Goal: Task Accomplishment & Management: Use online tool/utility

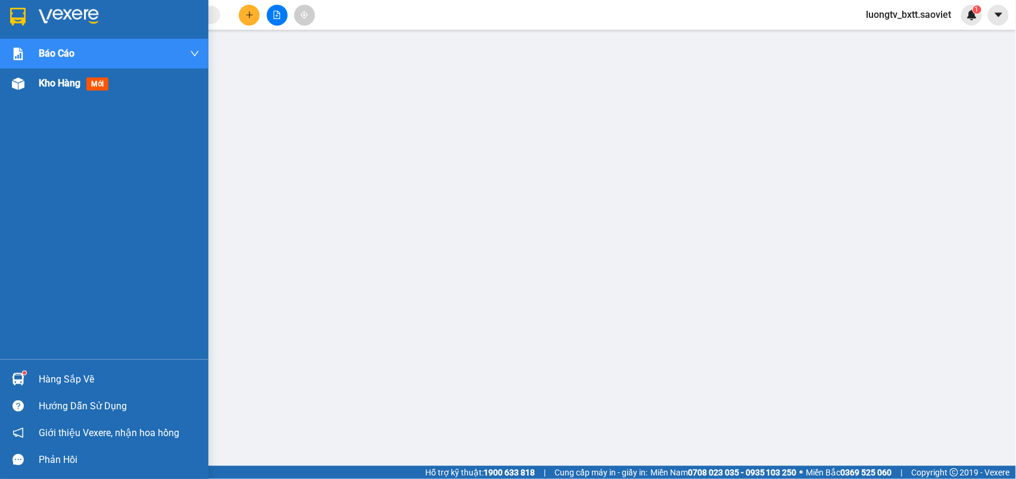
click at [43, 82] on span "Kho hàng" at bounding box center [60, 82] width 42 height 11
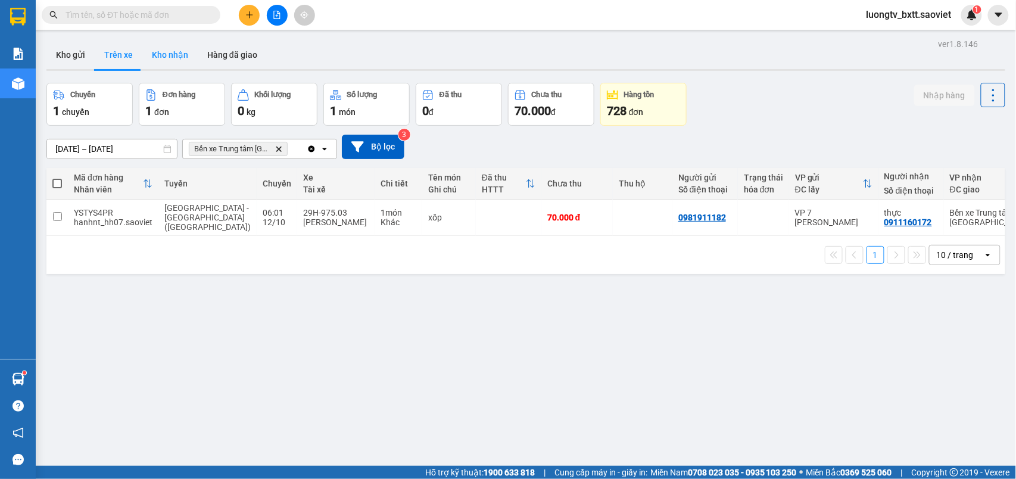
click at [166, 52] on button "Kho nhận" at bounding box center [169, 54] width 55 height 29
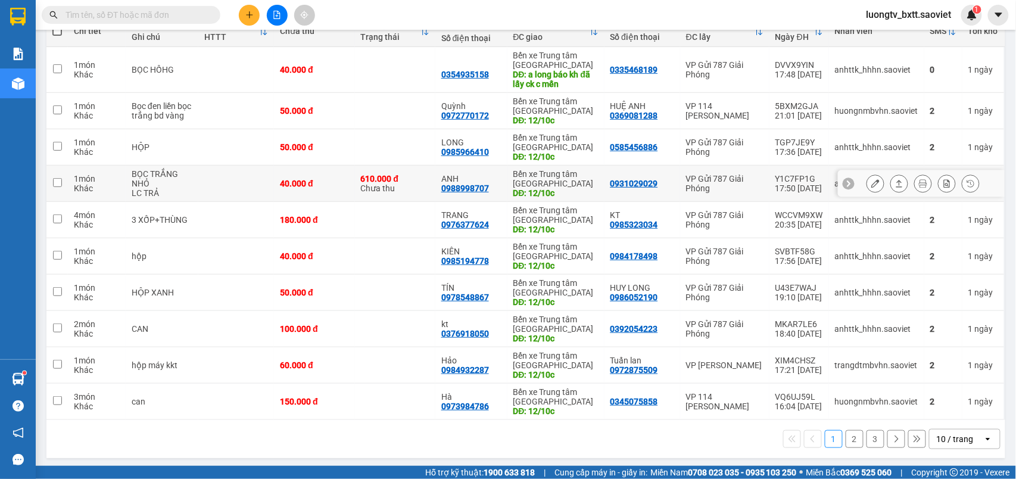
scroll to position [158, 0]
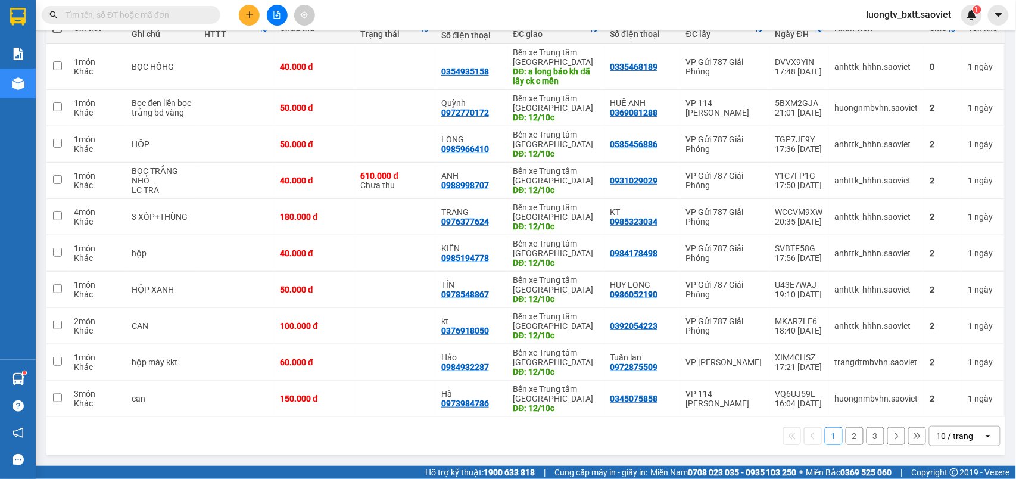
click at [846, 434] on button "2" at bounding box center [855, 436] width 18 height 18
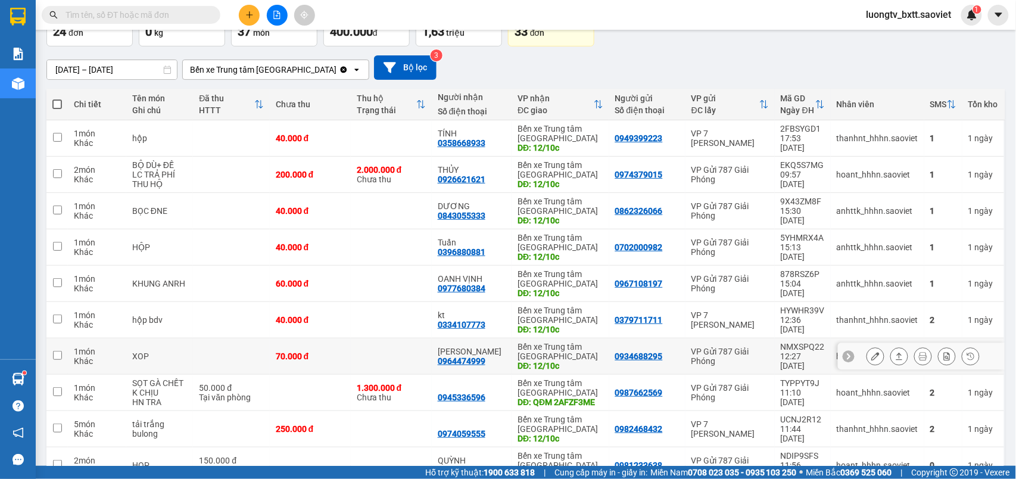
scroll to position [0, 0]
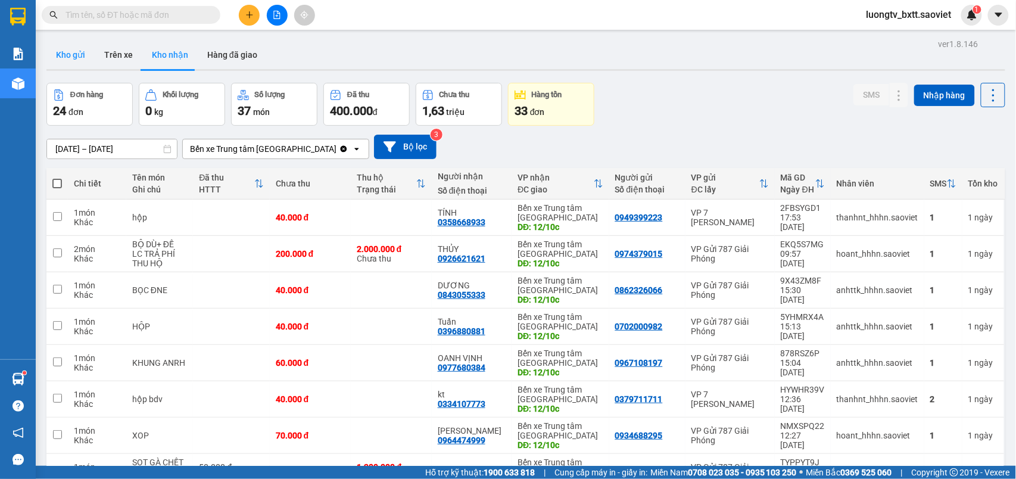
click at [68, 55] on button "Kho gửi" at bounding box center [70, 54] width 48 height 29
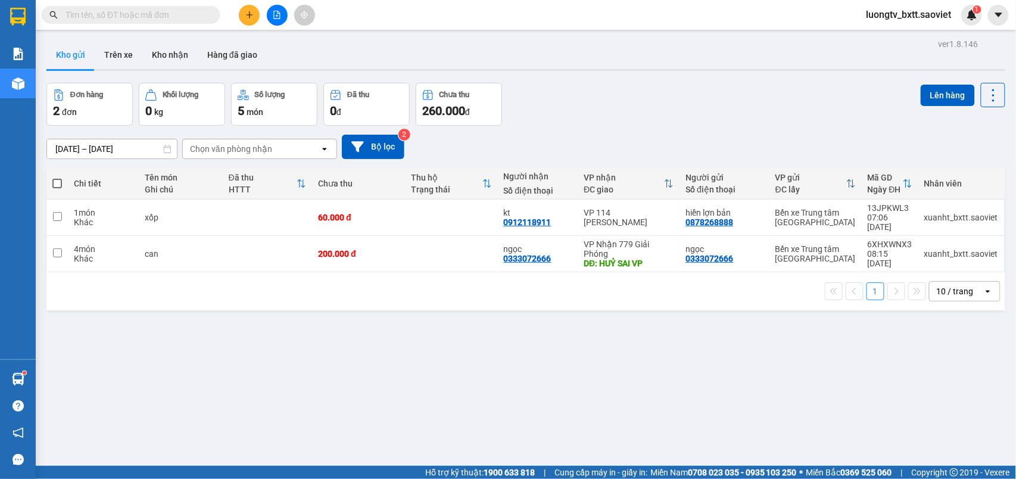
click at [673, 93] on div "Đơn hàng 2 đơn Khối lượng 0 kg Số lượng 5 món Đã thu 0 đ Chưa thu 260.000 đ Lên…" at bounding box center [525, 104] width 959 height 43
click at [708, 119] on div "Đơn hàng 2 đơn Khối lượng 0 kg Số lượng 5 món Đã thu 0 đ Chưa thu 260.000 đ Lên…" at bounding box center [525, 104] width 959 height 43
click at [694, 117] on div "Đơn hàng 2 đơn Khối lượng 0 kg Số lượng 5 món Đã thu 0 đ Chưa thu 260.000 đ Lên…" at bounding box center [525, 104] width 959 height 43
click at [673, 108] on div "Đơn hàng 2 đơn Khối lượng 0 kg Số lượng 5 món Đã thu 0 đ Chưa thu 260.000 đ Lên…" at bounding box center [525, 104] width 959 height 43
click at [129, 15] on input "text" at bounding box center [136, 14] width 141 height 13
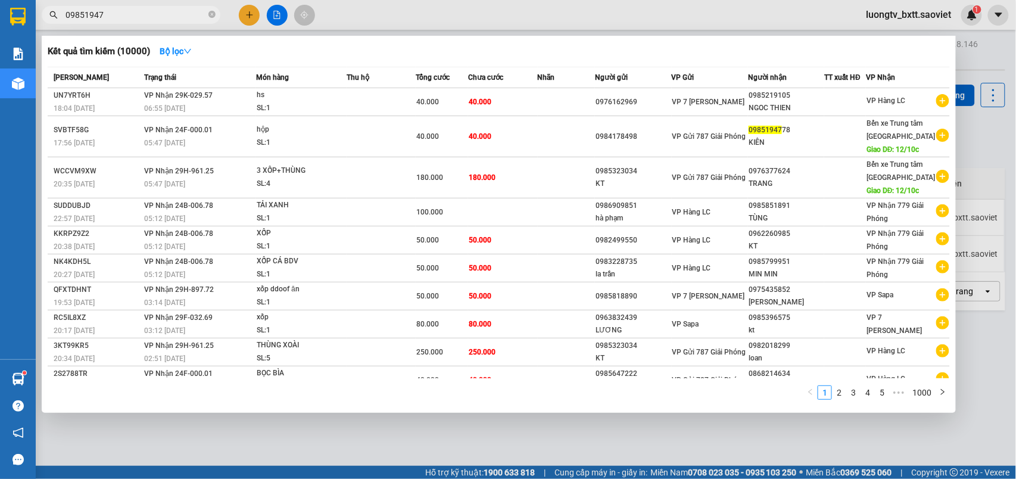
type input "098519477"
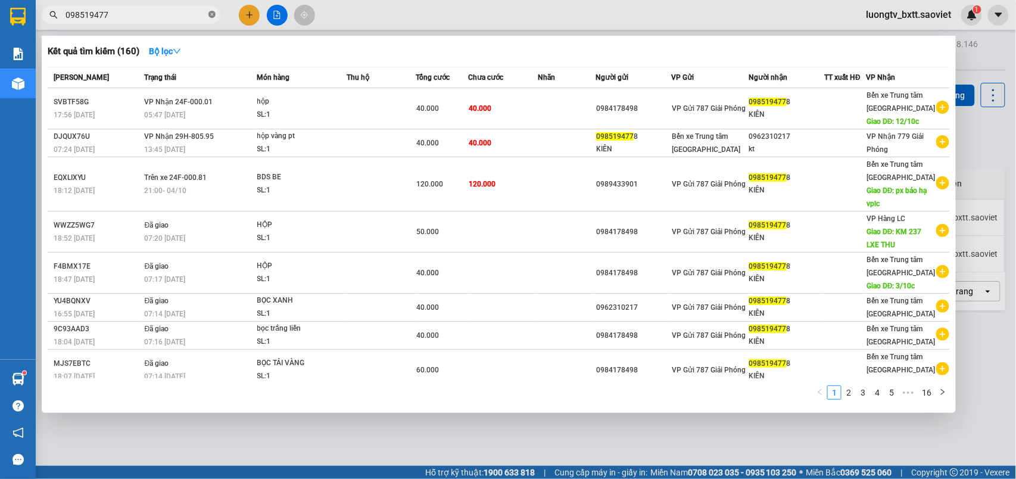
click at [214, 17] on icon "close-circle" at bounding box center [211, 14] width 7 height 7
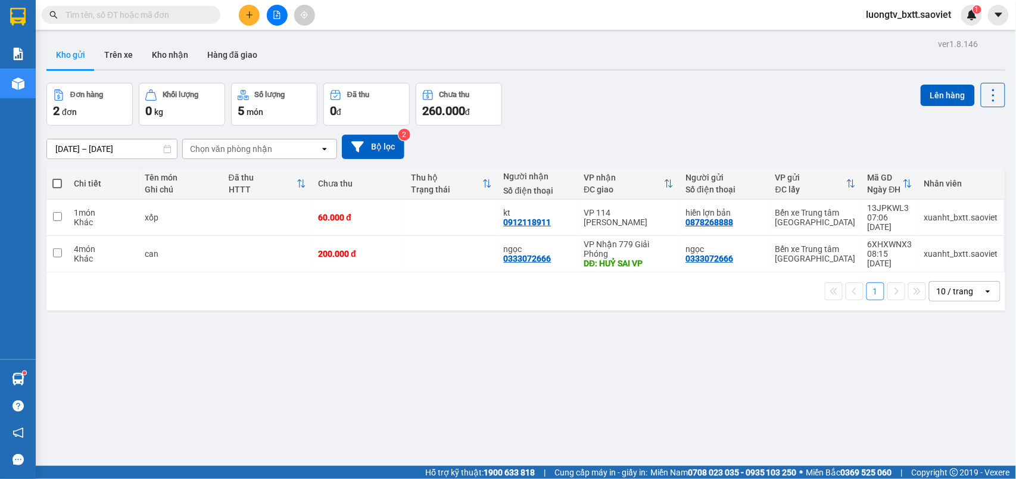
click at [648, 70] on div at bounding box center [525, 70] width 959 height 2
click at [126, 50] on button "Trên xe" at bounding box center [119, 54] width 48 height 29
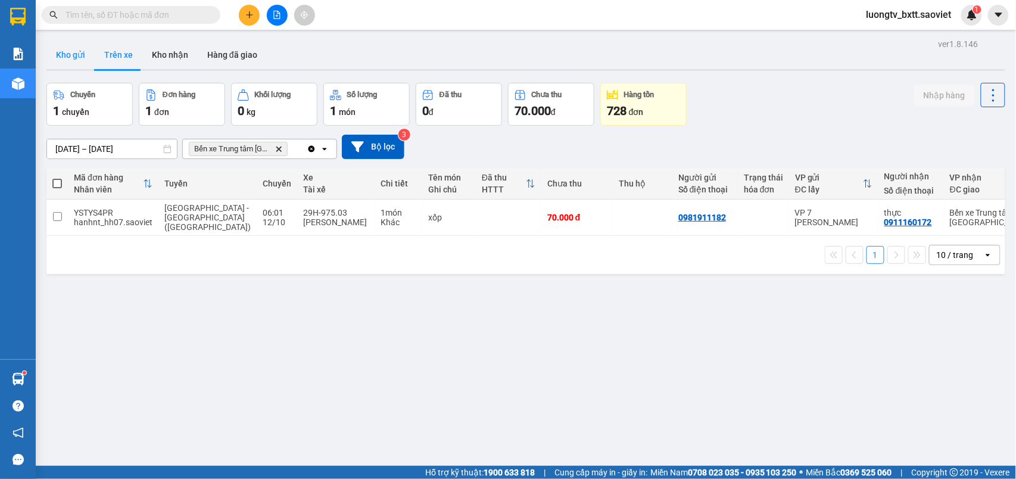
click at [81, 58] on button "Kho gửi" at bounding box center [70, 54] width 48 height 29
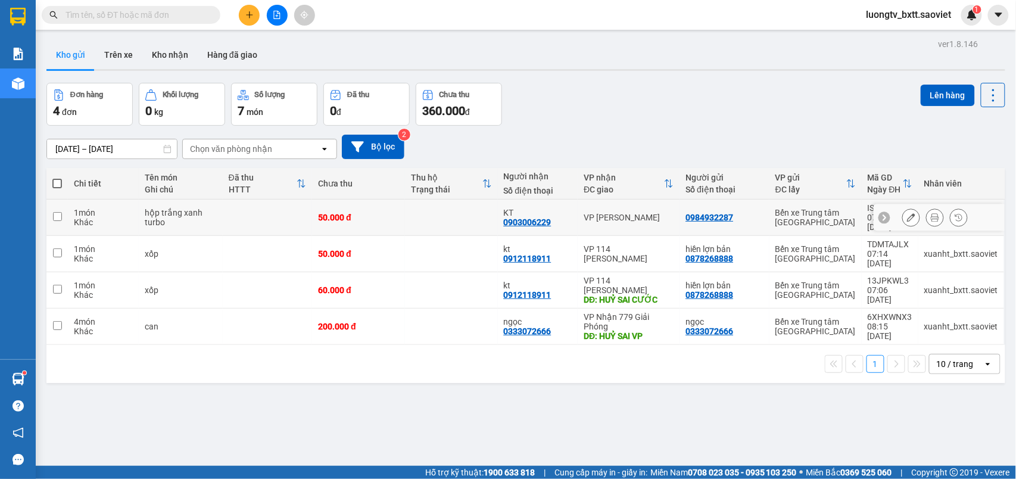
click at [450, 217] on td at bounding box center [451, 217] width 93 height 36
checkbox input "true"
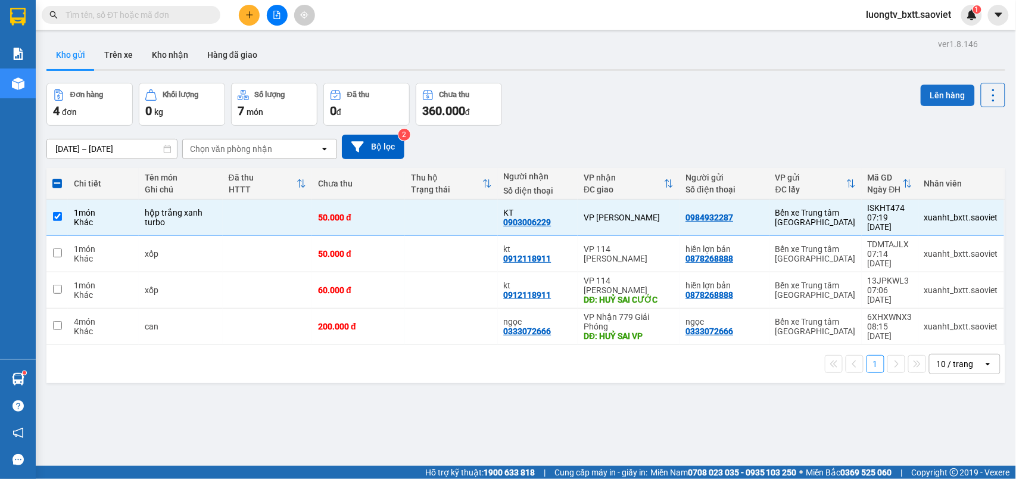
click at [925, 92] on button "Lên hàng" at bounding box center [948, 95] width 54 height 21
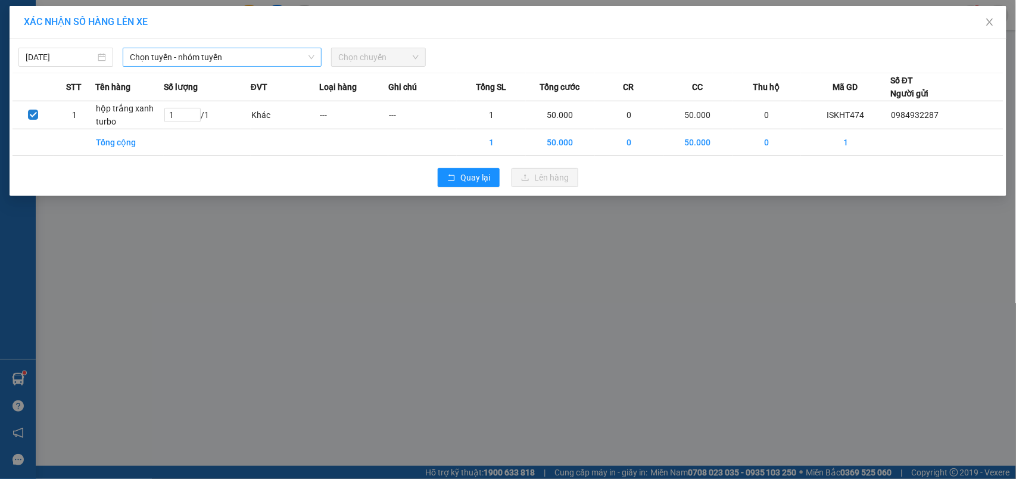
click at [197, 60] on span "Chọn tuyến - nhóm tuyến" at bounding box center [222, 57] width 185 height 18
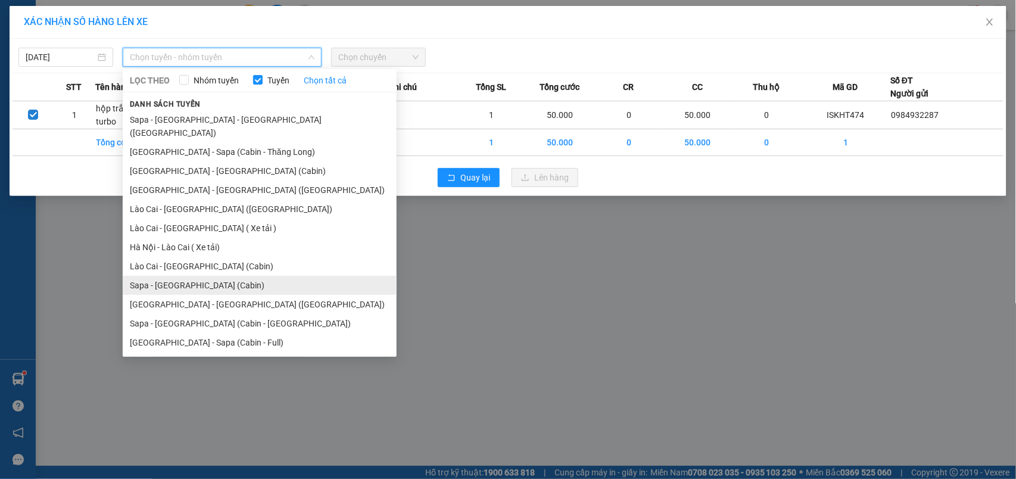
click at [184, 276] on li "Sapa - [GEOGRAPHIC_DATA] (Cabin)" at bounding box center [260, 285] width 274 height 19
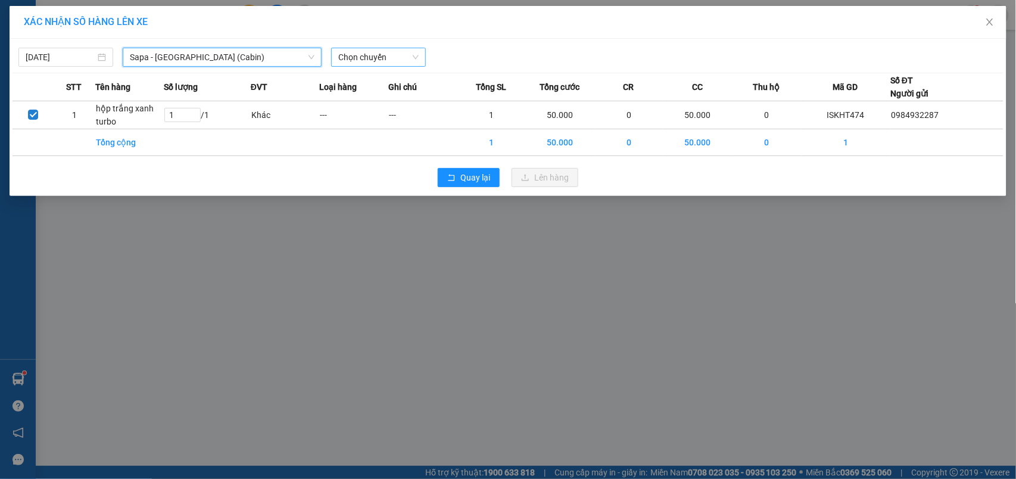
click at [377, 58] on span "Chọn chuyến" at bounding box center [378, 57] width 80 height 18
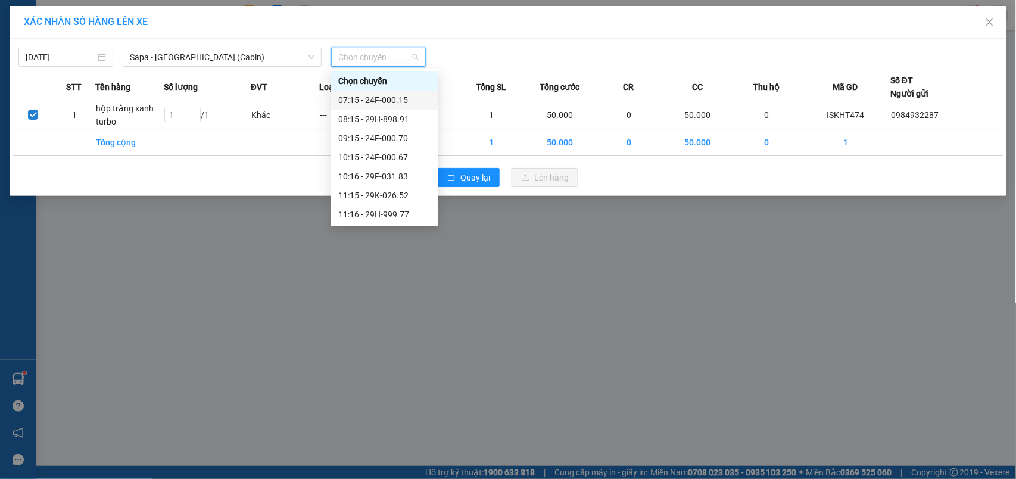
click at [377, 98] on div "07:15 - 24F-000.15" at bounding box center [384, 99] width 93 height 13
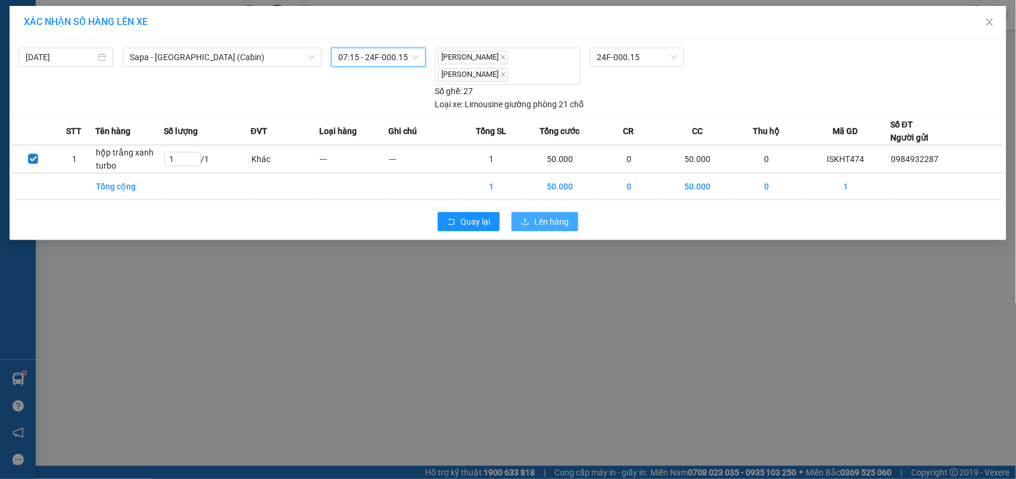
click at [551, 215] on span "Lên hàng" at bounding box center [551, 221] width 35 height 13
